Goal: Information Seeking & Learning: Learn about a topic

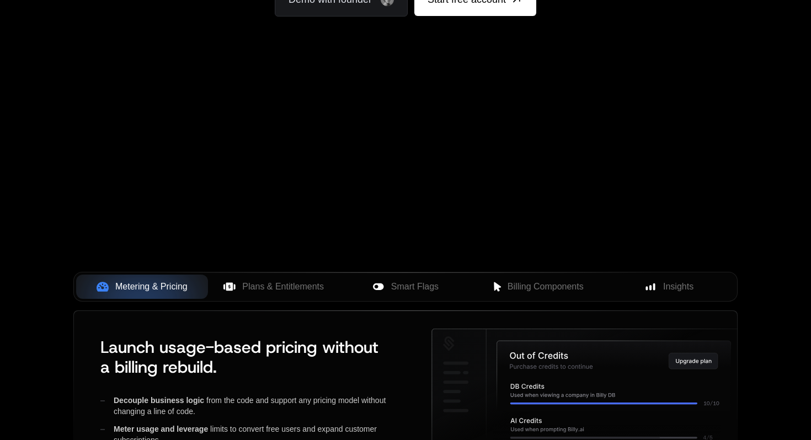
click at [512, 180] on div "Your browser does not support the video tag." at bounding box center [405, 91] width 717 height 465
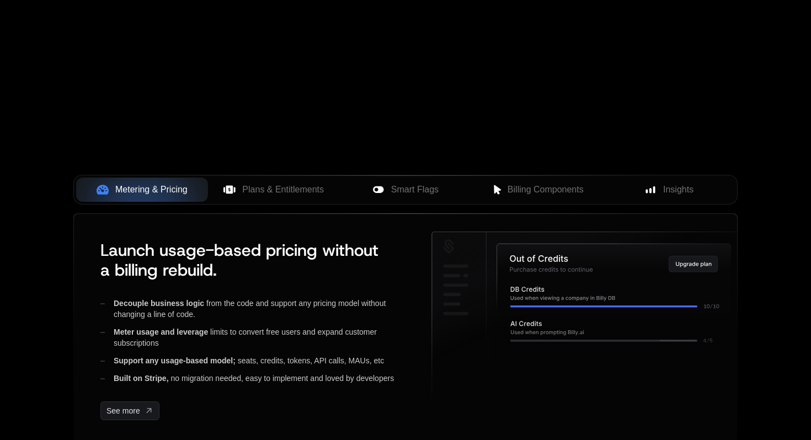
scroll to position [402, 0]
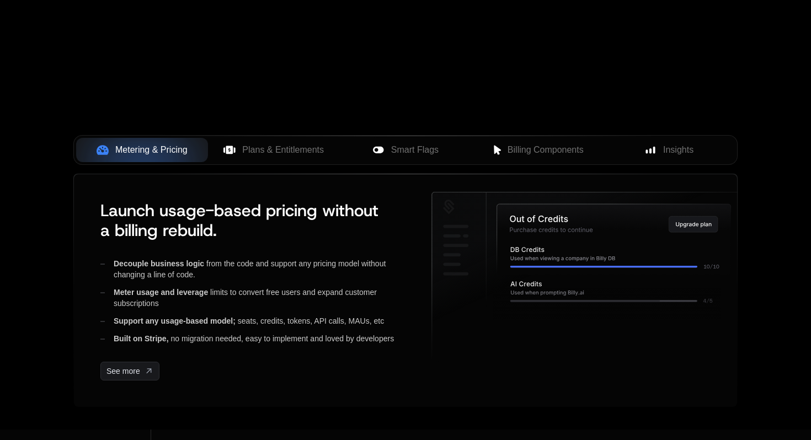
click at [451, 171] on div "Metering & Pricing Plans & Entitlements Smart Flags Billing Components Insights" at bounding box center [405, 154] width 664 height 39
click at [425, 159] on button "Smart Flags" at bounding box center [406, 150] width 132 height 24
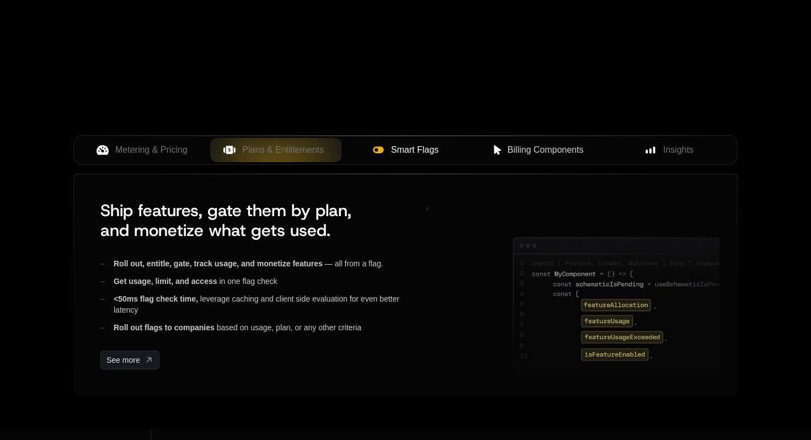
click at [530, 159] on button "Billing Components" at bounding box center [537, 150] width 132 height 24
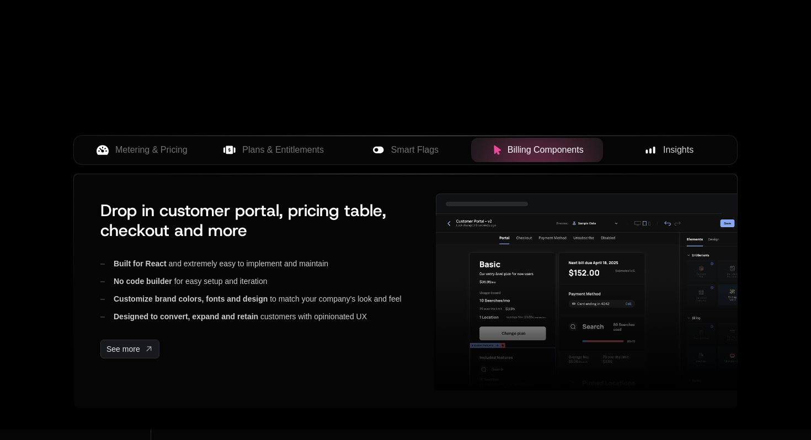
click at [658, 159] on button "Insights" at bounding box center [669, 150] width 132 height 24
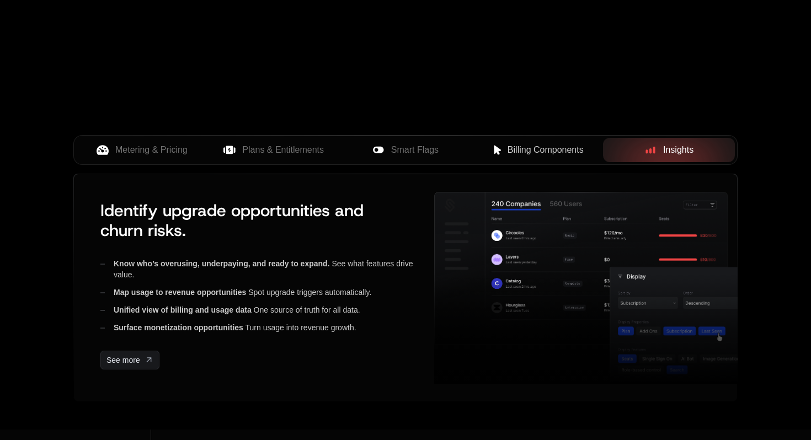
click at [530, 151] on span "Billing Components" at bounding box center [546, 149] width 76 height 13
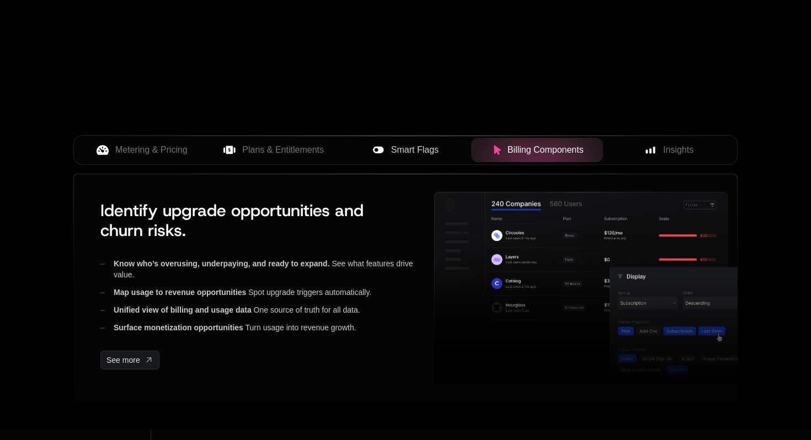
click at [452, 150] on div "Smart Flags" at bounding box center [406, 149] width 114 height 13
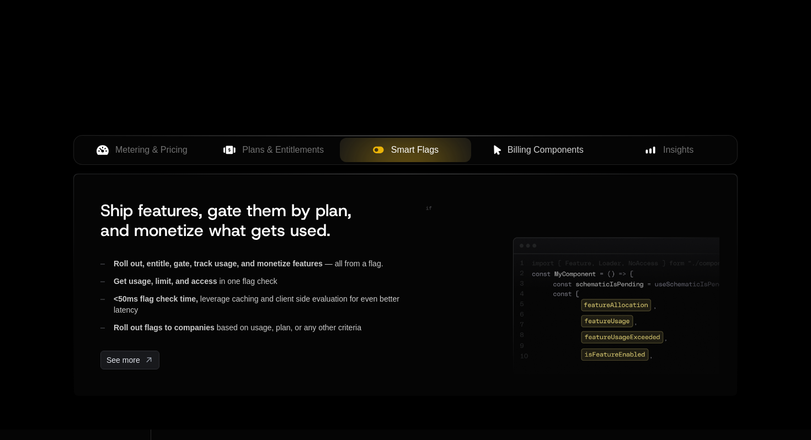
click at [345, 150] on div at bounding box center [406, 150] width 132 height 24
click at [268, 150] on span "Plans & Entitlements" at bounding box center [283, 149] width 82 height 13
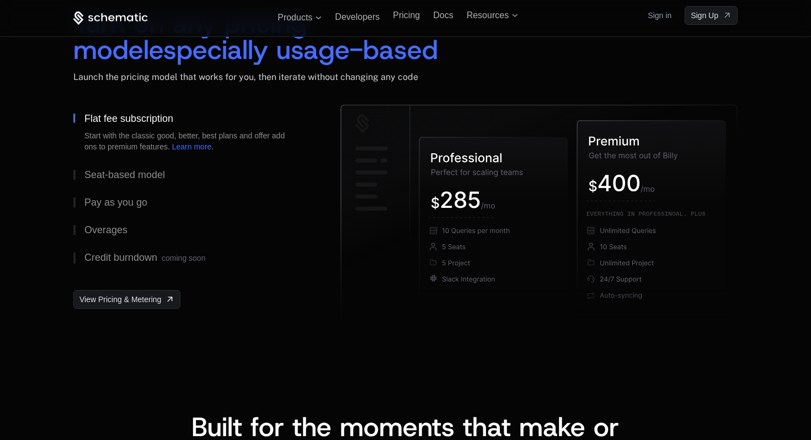
scroll to position [1693, 0]
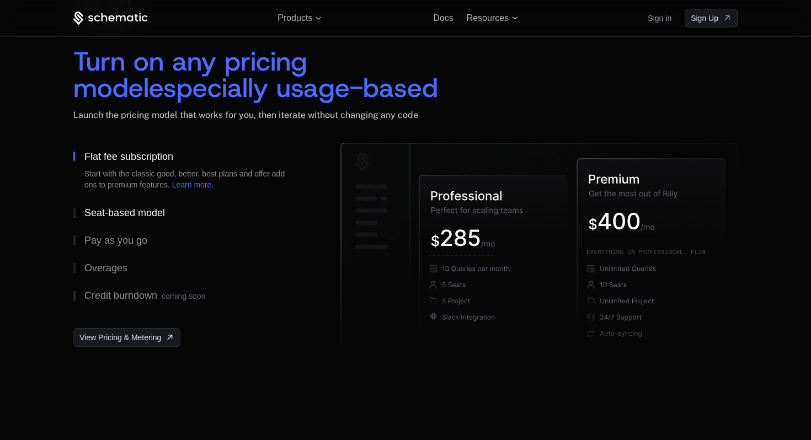
click at [193, 209] on button "Seat-based model" at bounding box center [189, 213] width 232 height 28
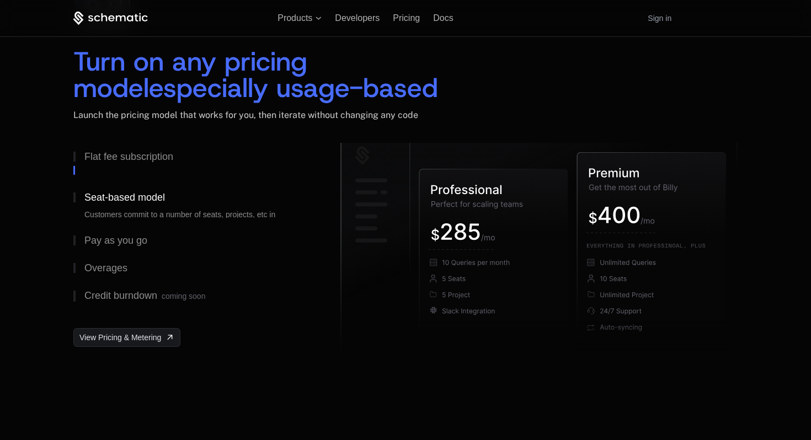
click at [157, 221] on link "Learn more" at bounding box center [138, 225] width 40 height 9
